Goal: Task Accomplishment & Management: Manage account settings

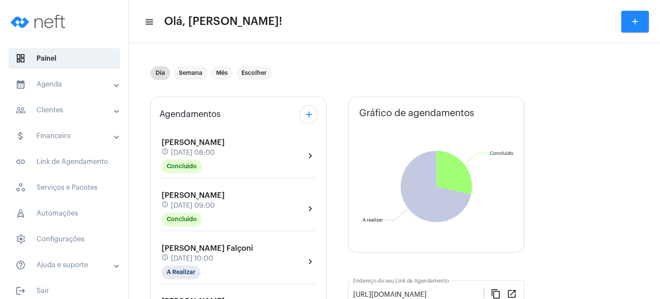
scroll to position [86, 0]
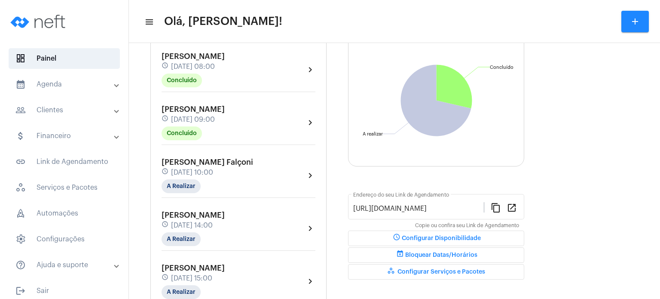
click at [199, 174] on span "[DATE] 10:00" at bounding box center [192, 172] width 42 height 8
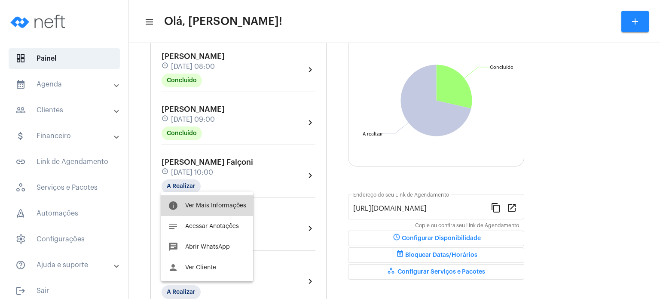
click at [203, 211] on button "info Ver Mais Informações" at bounding box center [207, 205] width 92 height 21
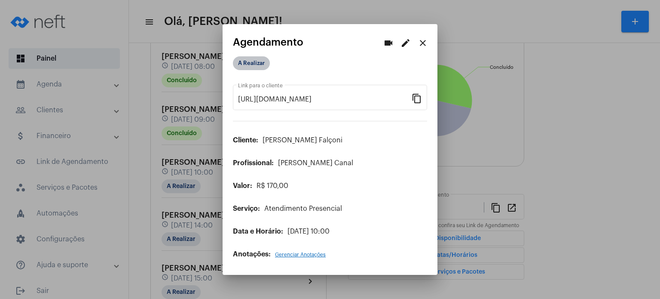
click at [256, 65] on mat-chip "A Realizar" at bounding box center [251, 63] width 37 height 14
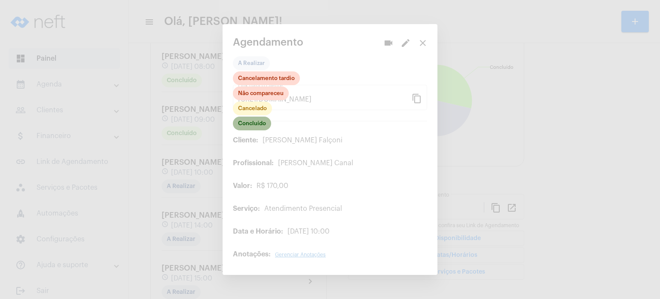
click at [255, 122] on mat-chip "Concluído" at bounding box center [252, 123] width 38 height 14
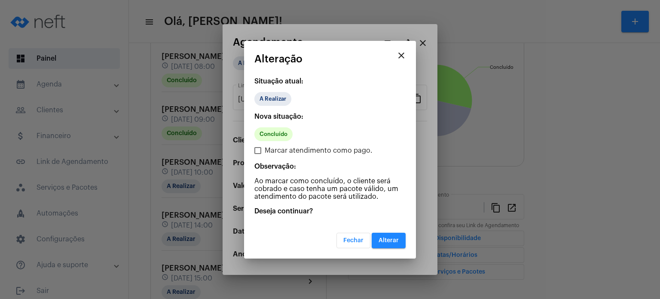
click at [389, 231] on div "Fechar Alterar" at bounding box center [329, 235] width 151 height 26
click at [386, 239] on span "Alterar" at bounding box center [389, 240] width 20 height 6
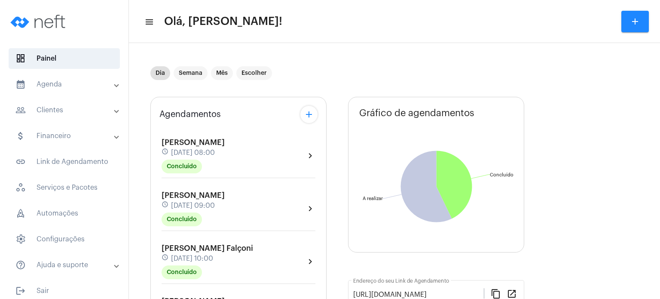
click at [188, 263] on div "[PERSON_NAME] Falçoni schedule [DATE] 10:00 Concluído" at bounding box center [208, 261] width 92 height 35
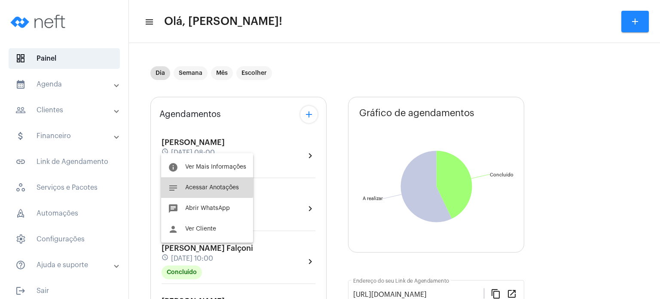
click at [206, 185] on span "Acessar Anotações" at bounding box center [212, 187] width 54 height 6
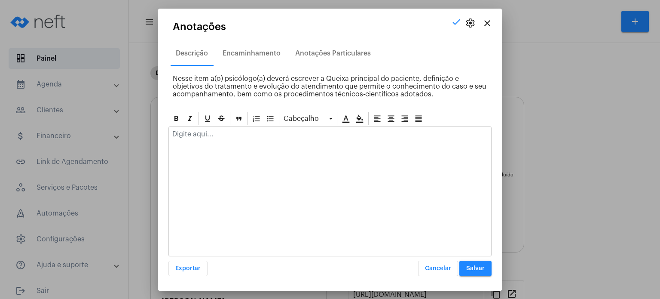
click at [216, 141] on div at bounding box center [330, 136] width 322 height 19
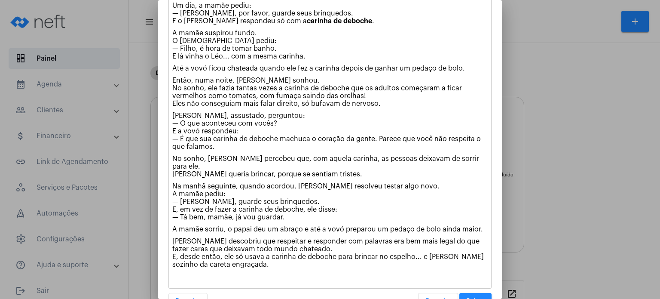
scroll to position [267, 0]
click at [473, 297] on span "Salvar" at bounding box center [475, 300] width 18 height 6
